Goal: Task Accomplishment & Management: Use online tool/utility

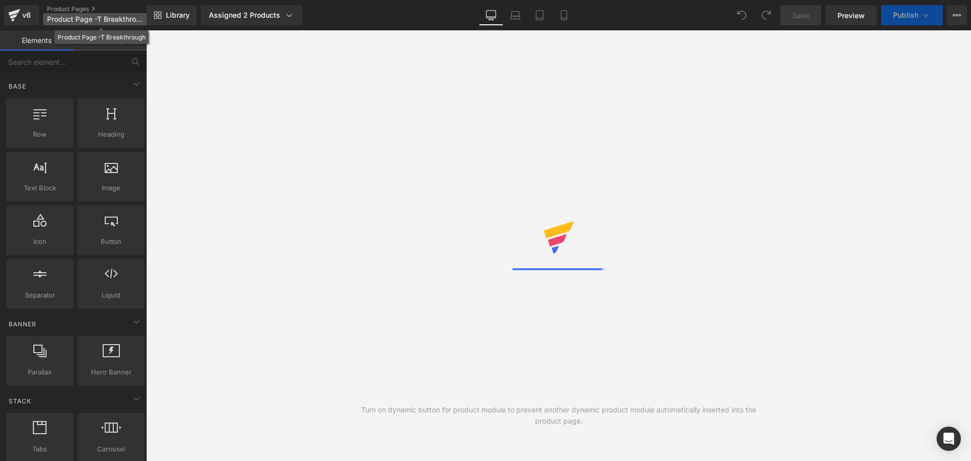
click at [95, 19] on span "Product Page -T Breakthrough" at bounding box center [95, 19] width 97 height 8
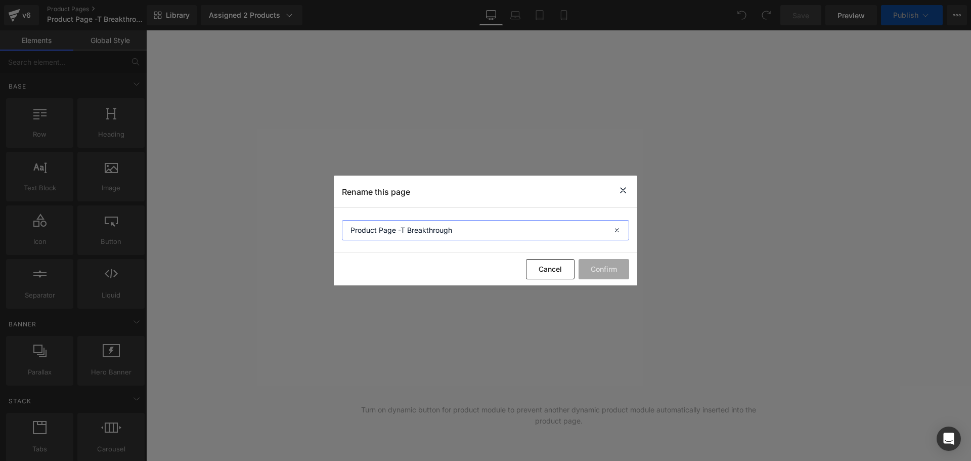
click at [445, 224] on input "Product Page -T Breakthrough" at bounding box center [485, 230] width 287 height 20
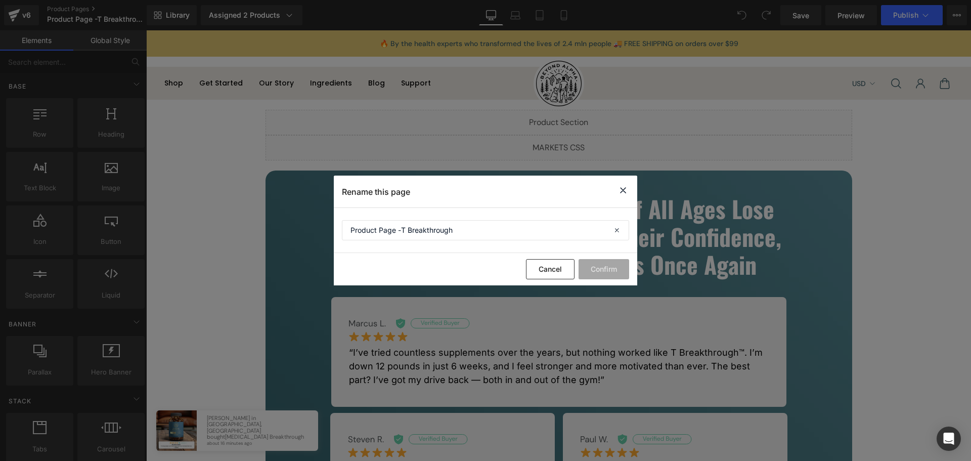
click at [628, 192] on icon at bounding box center [623, 190] width 12 height 13
click at [620, 188] on div "T Breakthrough™ Helps Men Of All Ages Lose Weight, Build Muscle, Regain Their C…" at bounding box center [558, 239] width 490 height 106
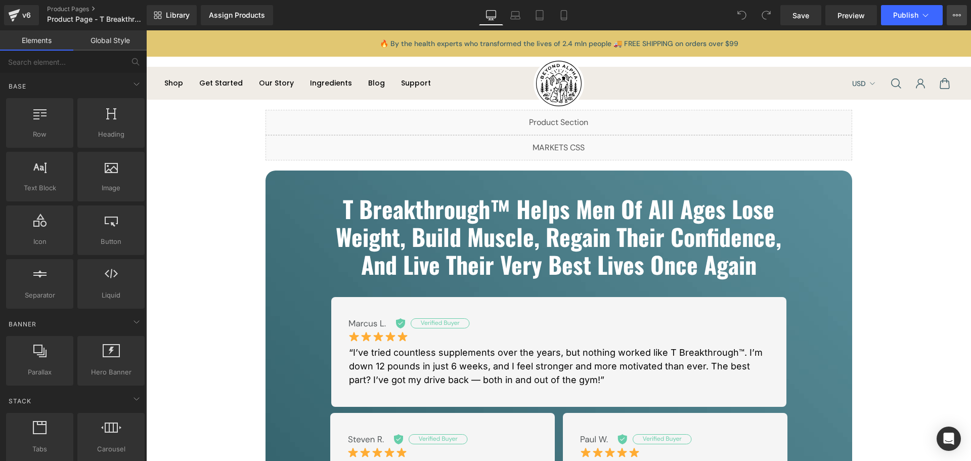
click at [953, 17] on icon at bounding box center [957, 15] width 8 height 8
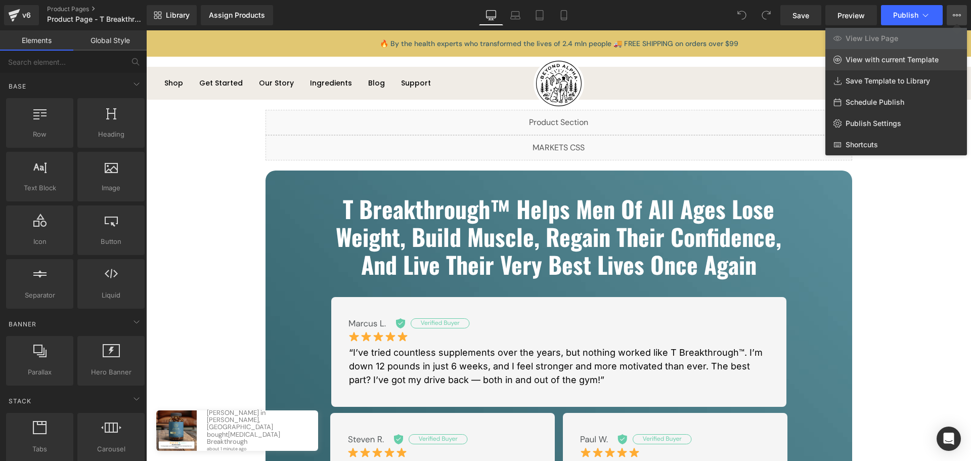
click at [895, 58] on span "View with current Template" at bounding box center [891, 59] width 93 height 9
